Goal: Task Accomplishment & Management: Manage account settings

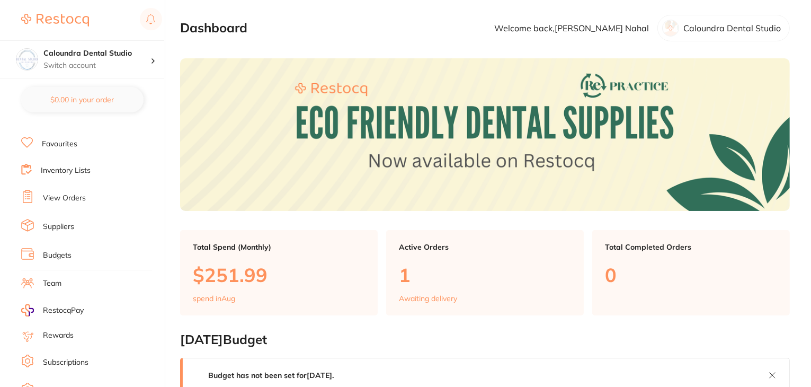
scroll to position [106, 0]
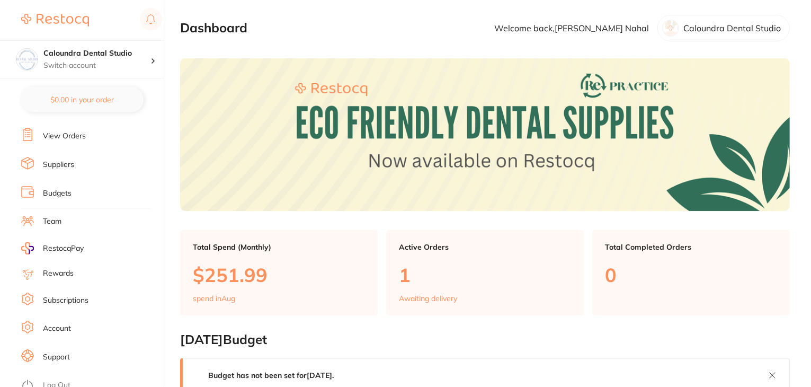
click at [62, 295] on link "Subscriptions" at bounding box center [66, 300] width 46 height 11
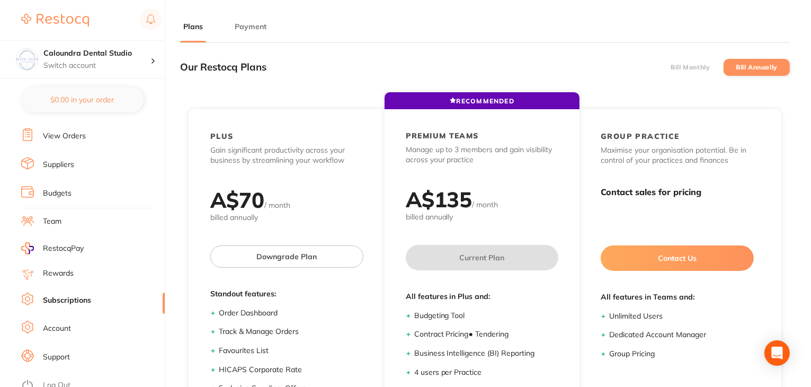
click at [257, 30] on button "Payment" at bounding box center [251, 27] width 38 height 10
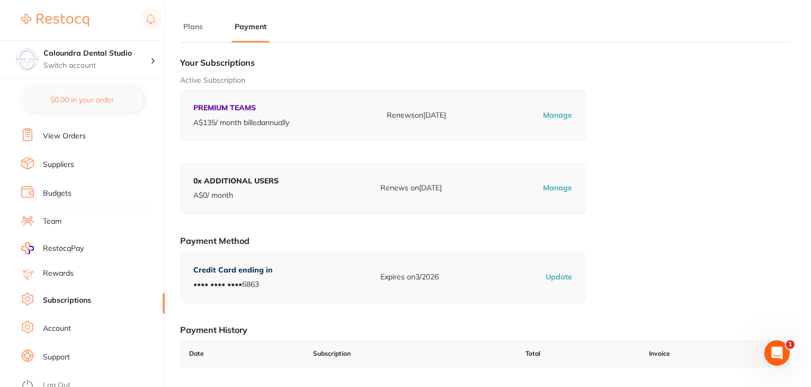
click at [55, 380] on link "Log Out" at bounding box center [57, 385] width 28 height 11
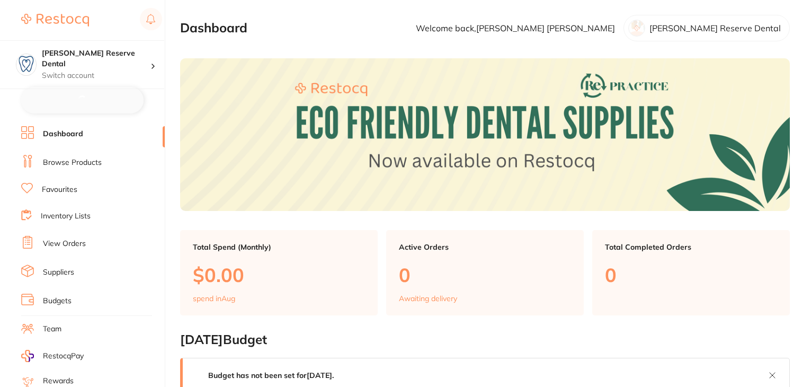
checkbox input "false"
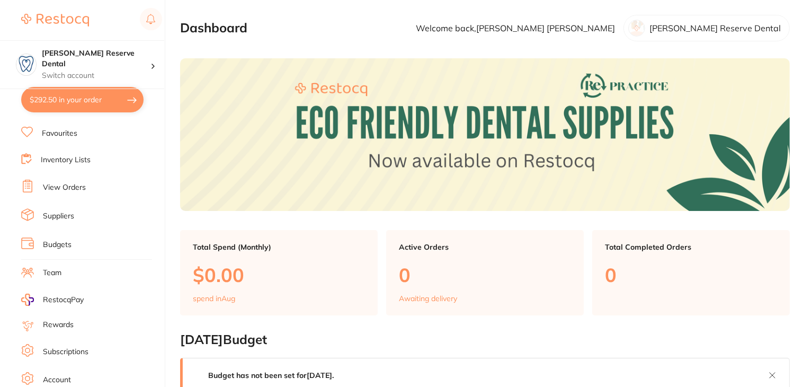
scroll to position [106, 0]
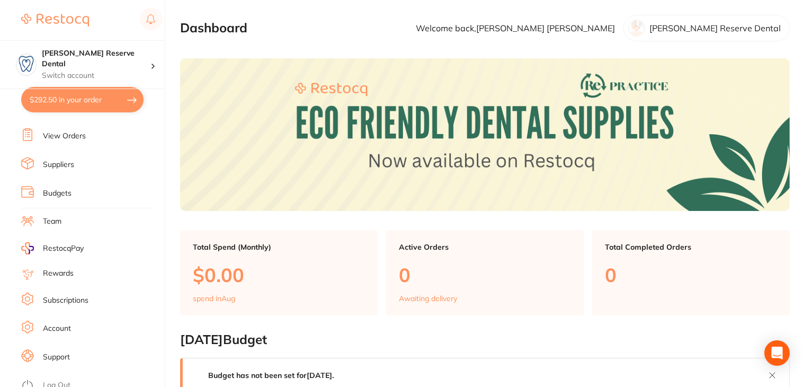
click at [73, 295] on link "Subscriptions" at bounding box center [66, 300] width 46 height 11
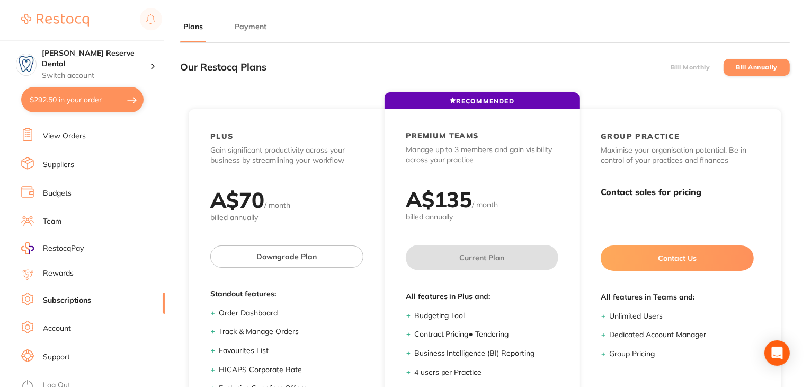
click at [248, 25] on button "Payment" at bounding box center [251, 27] width 38 height 10
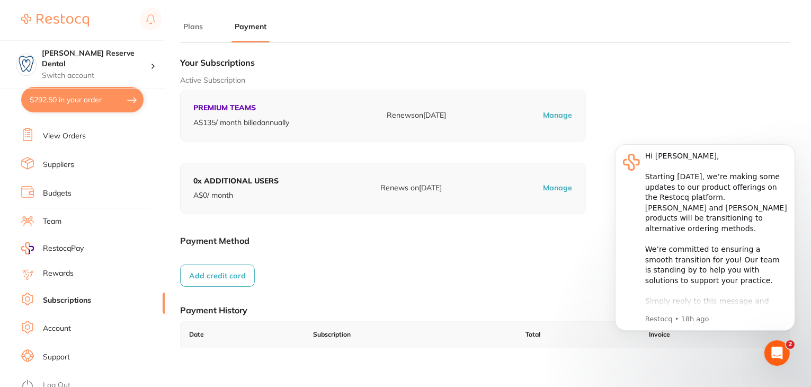
click at [49, 380] on link "Log Out" at bounding box center [57, 385] width 28 height 11
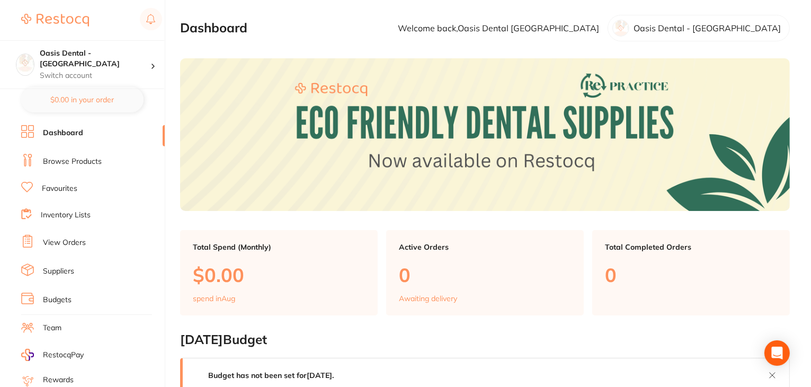
scroll to position [106, 0]
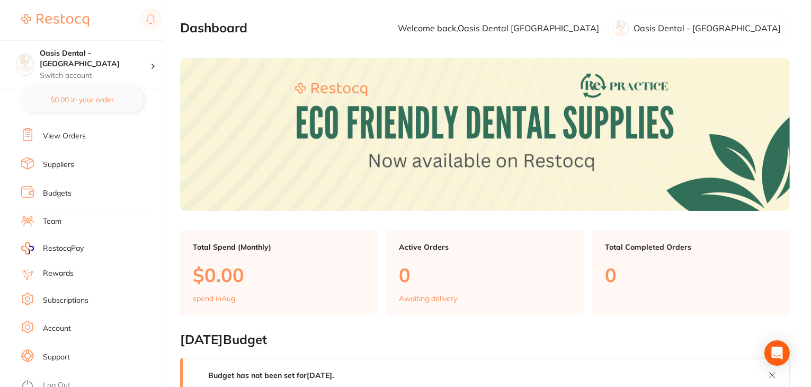
click at [73, 298] on link "Subscriptions" at bounding box center [66, 300] width 46 height 11
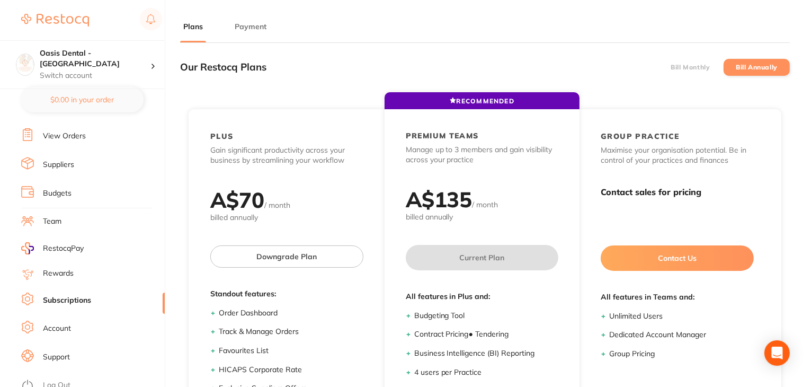
click at [235, 24] on button "Payment" at bounding box center [251, 27] width 38 height 10
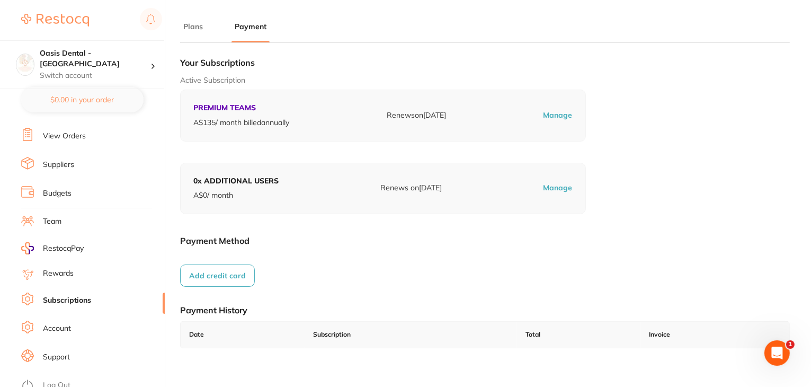
click at [71, 378] on li "Log Out" at bounding box center [91, 385] width 140 height 16
